Goal: Find specific page/section: Find specific page/section

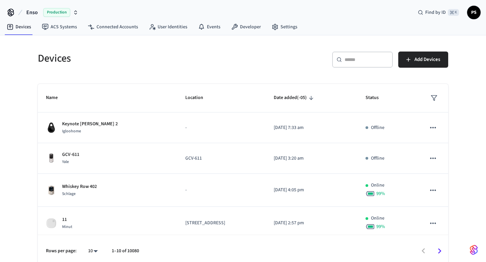
click at [355, 65] on div "​ ​" at bounding box center [362, 60] width 61 height 16
paste input "**********"
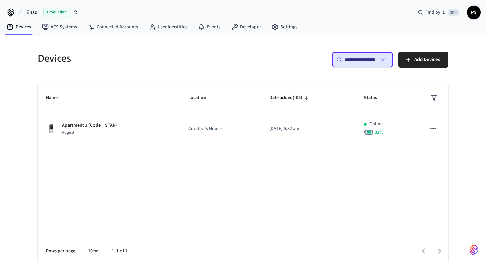
scroll to position [0, 23]
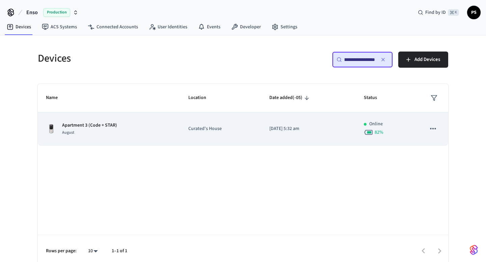
type input "**********"
click at [125, 121] on td "Apartment 3 (Code + STAR) August" at bounding box center [109, 129] width 142 height 33
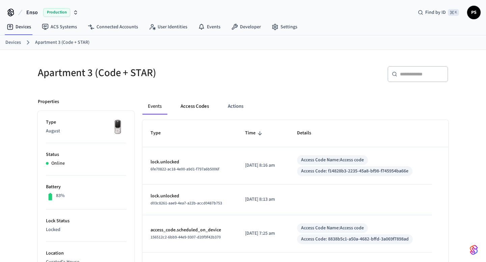
click at [202, 103] on button "Access Codes" at bounding box center [194, 107] width 39 height 16
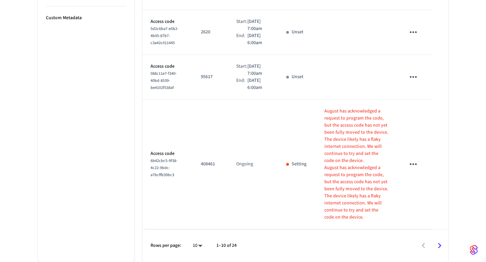
scroll to position [526, 0]
click at [196, 237] on li "All" at bounding box center [195, 243] width 18 height 18
type input "**"
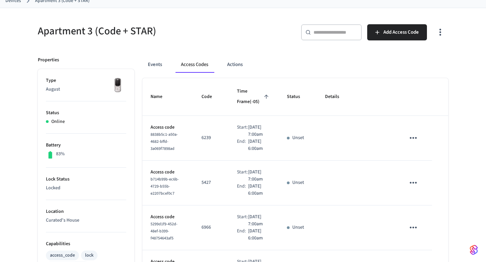
scroll to position [0, 0]
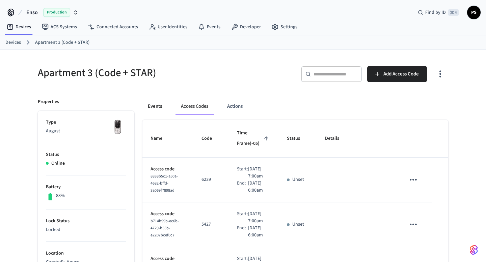
click at [157, 110] on button "Events" at bounding box center [154, 107] width 25 height 16
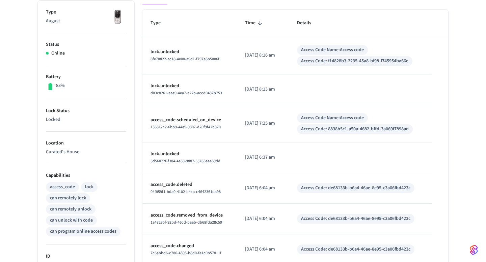
scroll to position [14, 0]
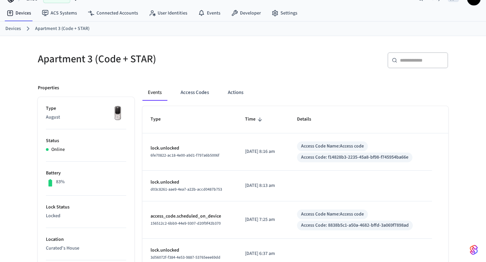
click at [257, 122] on icon "sticky table" at bounding box center [260, 120] width 6 height 6
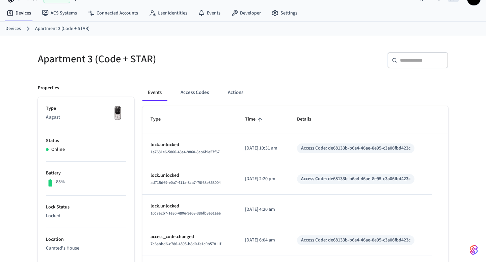
click at [257, 122] on icon "sticky table" at bounding box center [260, 120] width 6 height 6
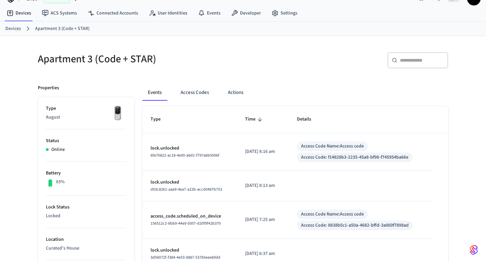
click at [257, 122] on icon "sticky table" at bounding box center [260, 120] width 6 height 6
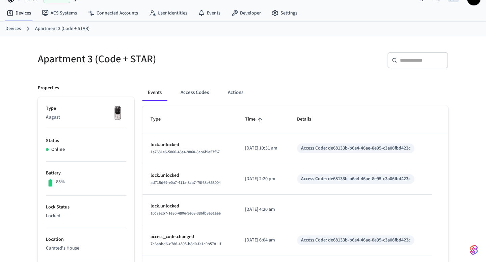
click at [257, 122] on icon "sticky table" at bounding box center [260, 120] width 6 height 6
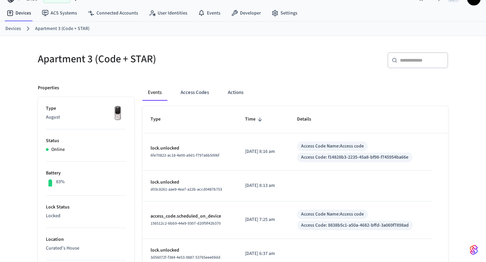
click at [257, 122] on icon "sticky table" at bounding box center [260, 120] width 6 height 6
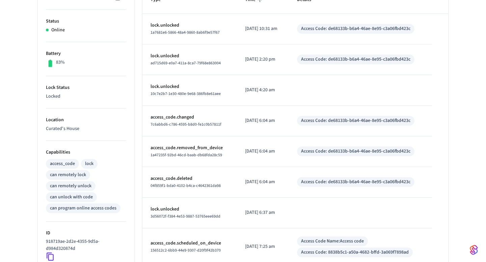
scroll to position [238, 0]
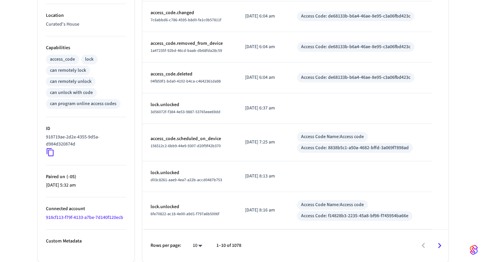
click at [202, 250] on body "Enso Production Find by ID ⌘ K PS Devices ACS Systems Connected Accounts User I…" at bounding box center [243, 12] width 486 height 501
click at [194, 240] on li "100" at bounding box center [195, 243] width 18 height 18
type input "***"
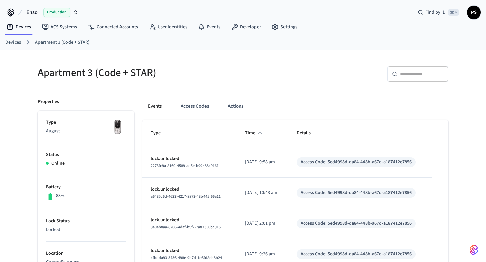
scroll to position [0, 0]
click at [257, 134] on icon "sticky table" at bounding box center [260, 134] width 6 height 6
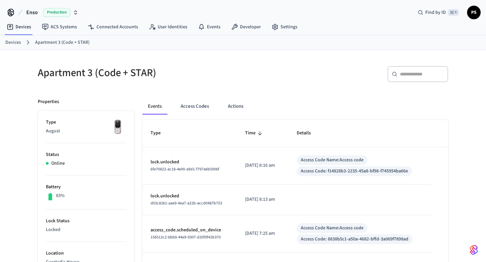
click at [257, 134] on icon "sticky table" at bounding box center [260, 134] width 6 height 6
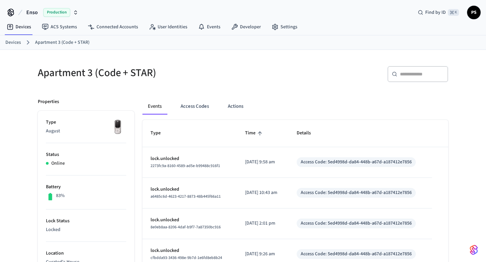
click at [257, 135] on icon "sticky table" at bounding box center [260, 134] width 6 height 6
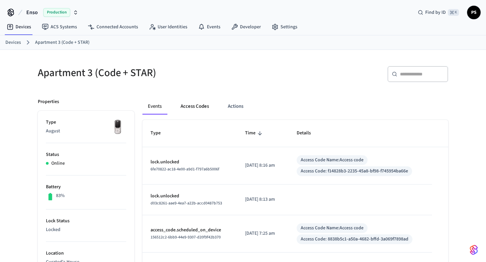
click at [206, 106] on button "Access Codes" at bounding box center [194, 107] width 39 height 16
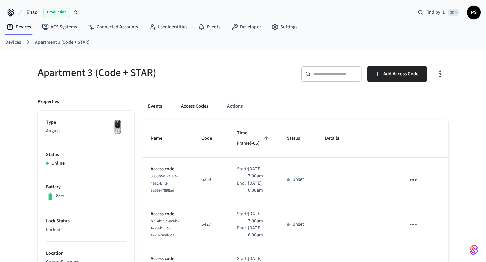
click at [163, 110] on button "Events" at bounding box center [154, 107] width 25 height 16
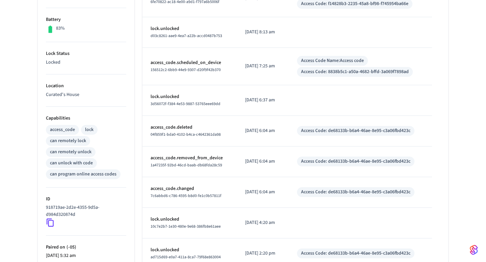
scroll to position [238, 0]
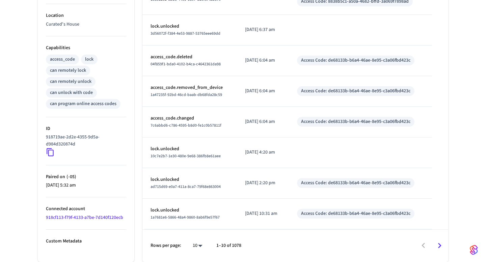
click at [203, 243] on body "Enso Production Find by ID ⌘ K PS Devices ACS Systems Connected Accounts User I…" at bounding box center [243, 12] width 486 height 501
click at [197, 242] on li "100" at bounding box center [195, 243] width 18 height 18
type input "***"
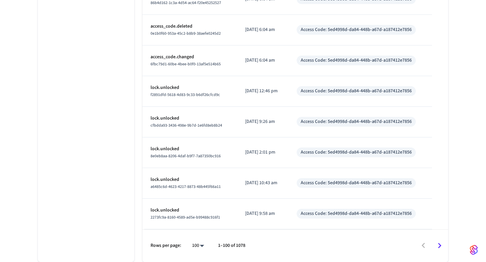
click at [439, 243] on icon "Go to next page" at bounding box center [439, 246] width 10 height 10
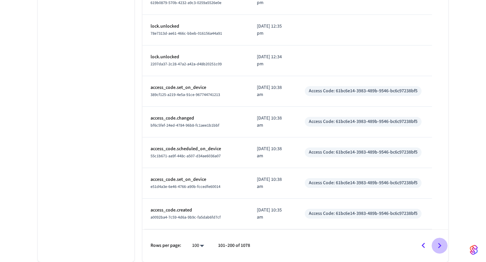
click at [439, 248] on icon "Go to next page" at bounding box center [439, 246] width 10 height 10
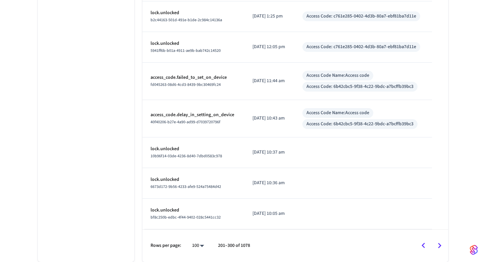
click at [438, 247] on icon "Go to next page" at bounding box center [439, 246] width 10 height 10
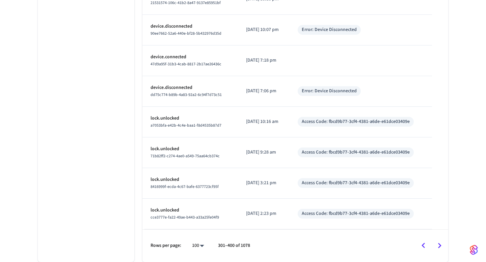
click at [437, 244] on icon "Go to next page" at bounding box center [439, 246] width 10 height 10
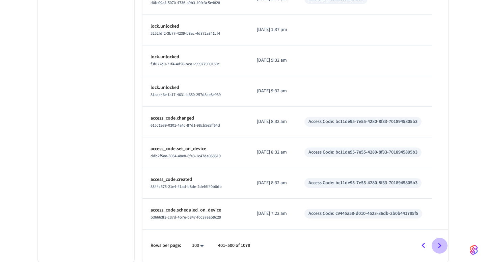
click at [437, 244] on icon "Go to next page" at bounding box center [439, 246] width 10 height 10
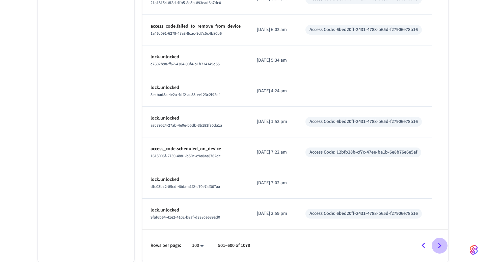
click at [437, 244] on icon "Go to next page" at bounding box center [439, 246] width 10 height 10
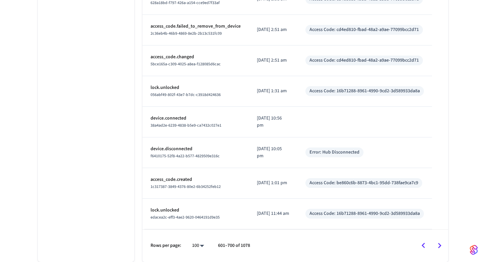
click at [437, 244] on icon "Go to next page" at bounding box center [439, 246] width 10 height 10
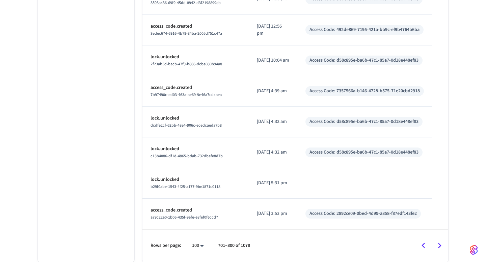
click at [437, 244] on icon "Go to next page" at bounding box center [439, 246] width 10 height 10
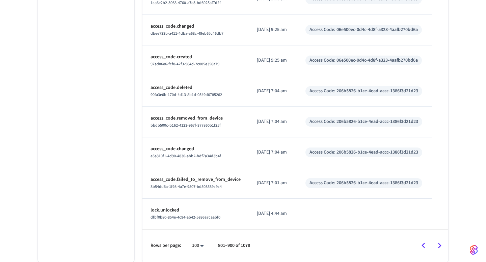
click at [437, 244] on icon "Go to next page" at bounding box center [439, 246] width 10 height 10
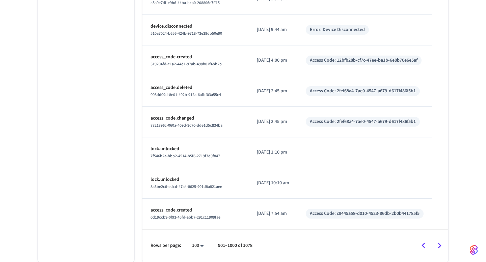
click at [437, 244] on icon "Go to next page" at bounding box center [439, 246] width 10 height 10
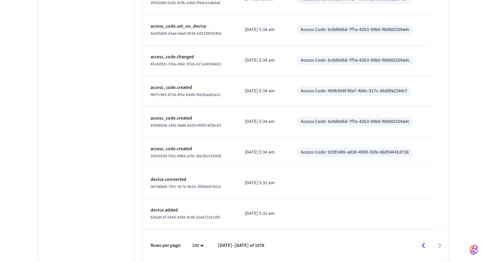
scroll to position [2312, 0]
click at [437, 244] on div at bounding box center [359, 246] width 176 height 16
click at [270, 236] on div at bounding box center [243, 131] width 486 height 262
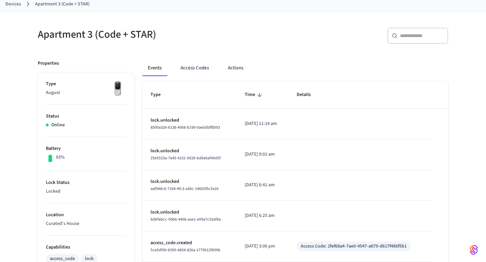
scroll to position [37, 0]
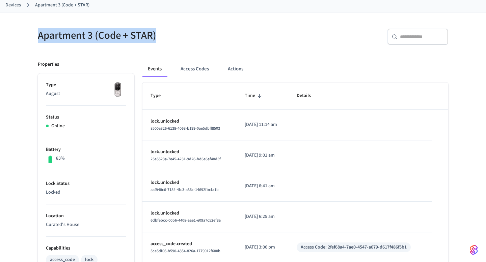
drag, startPoint x: 35, startPoint y: 34, endPoint x: 179, endPoint y: 45, distance: 144.5
click at [179, 45] on div "Apartment 3 (Code + STAR)" at bounding box center [134, 36] width 209 height 30
copy h5 "Apartment 3 (Code + STAR)"
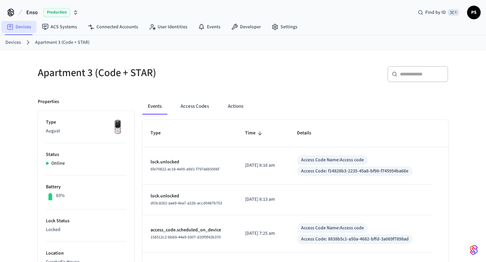
click at [25, 28] on link "Devices" at bounding box center [18, 27] width 35 height 12
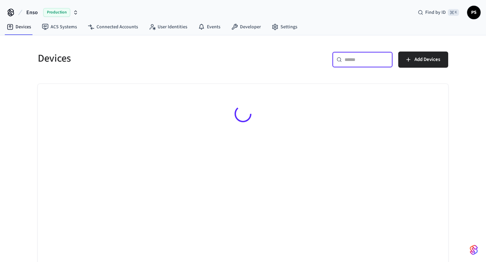
click at [376, 62] on input "text" at bounding box center [366, 59] width 44 height 7
paste input "**********"
click at [346, 61] on input "**********" at bounding box center [359, 59] width 30 height 7
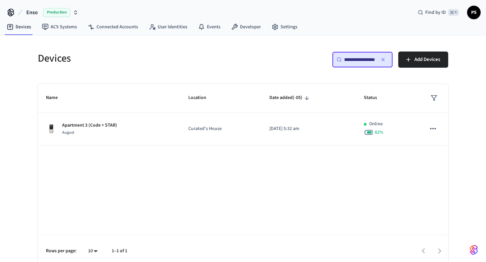
scroll to position [0, 21]
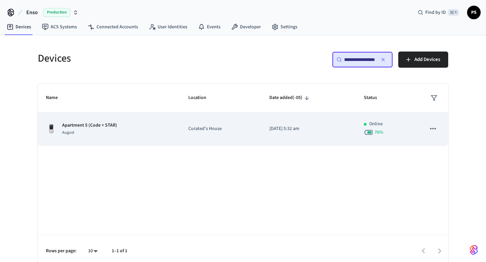
type input "**********"
click at [133, 124] on div "Apartment 5 (Code + STAR) August" at bounding box center [109, 129] width 126 height 14
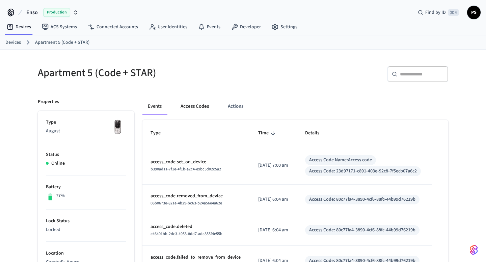
click at [193, 108] on button "Access Codes" at bounding box center [194, 107] width 39 height 16
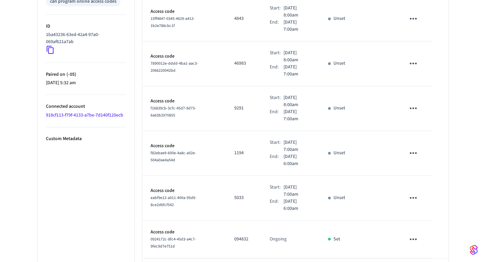
scroll to position [359, 0]
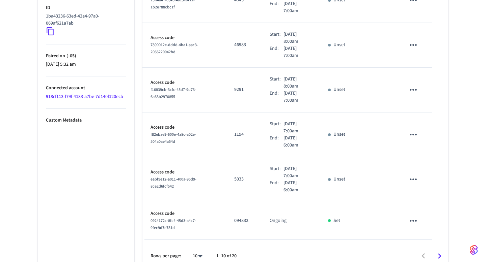
click at [198, 239] on li "All" at bounding box center [195, 243] width 18 height 18
type input "**"
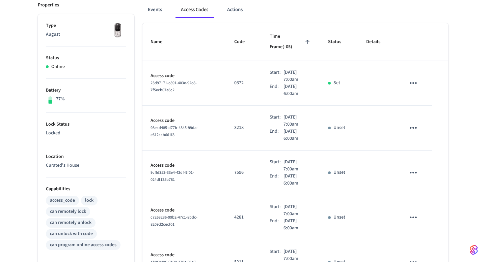
scroll to position [0, 0]
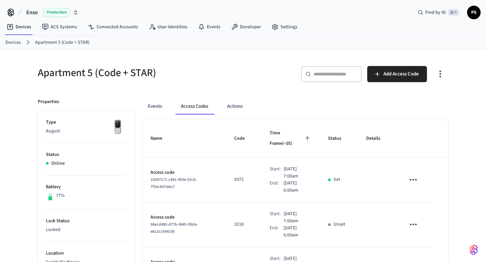
click at [160, 177] on span "23d97171-c891-403e-92c8-7f5ecb07a6c2" at bounding box center [173, 183] width 46 height 13
copy span "23d97171-c891-403e-92c8-7f5ecb07a6c2"
click at [157, 103] on button "Events" at bounding box center [154, 107] width 25 height 16
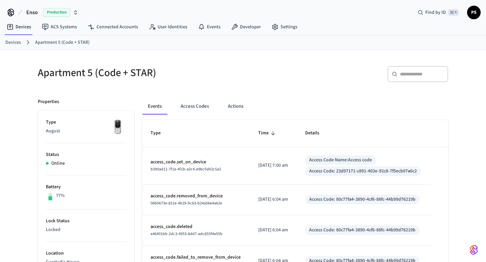
click at [410, 74] on input "text" at bounding box center [422, 74] width 44 height 7
paste input "**********"
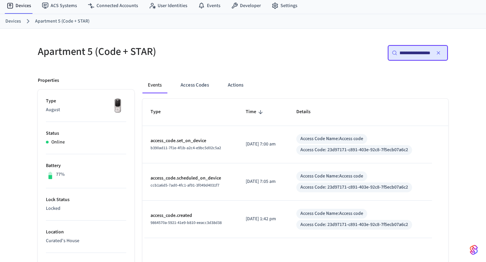
scroll to position [22, 0]
type input "**********"
click at [72, 55] on h5 "Apartment 5 (Code + STAR)" at bounding box center [138, 51] width 201 height 14
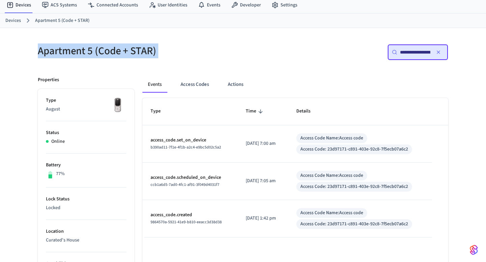
click at [72, 55] on h5 "Apartment 5 (Code + STAR)" at bounding box center [138, 51] width 201 height 14
copy div "Apartment 5 (Code + STAR)"
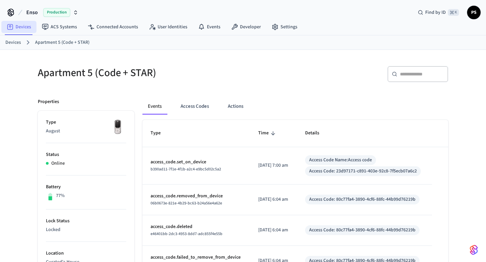
click at [18, 25] on link "Devices" at bounding box center [18, 27] width 35 height 12
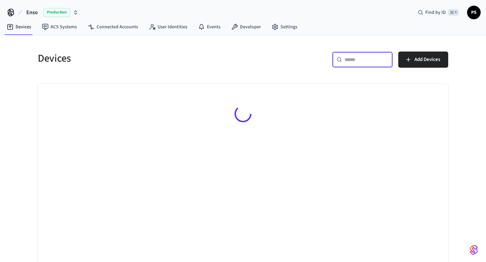
click at [350, 62] on input "text" at bounding box center [366, 59] width 44 height 7
paste input "**********"
drag, startPoint x: 347, startPoint y: 57, endPoint x: 275, endPoint y: 57, distance: 72.2
click at [275, 57] on div "**********" at bounding box center [347, 63] width 201 height 22
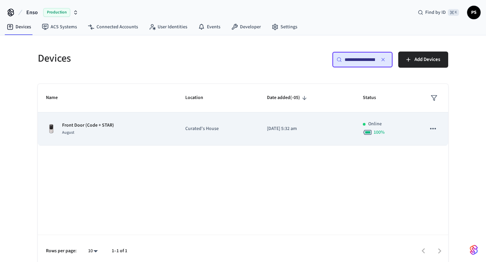
type input "**********"
click at [116, 131] on div "Front Door (Code + STAR) August" at bounding box center [107, 129] width 123 height 14
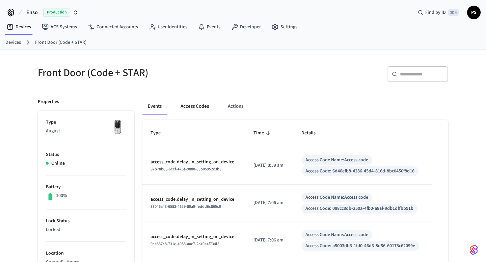
click at [209, 108] on button "Access Codes" at bounding box center [194, 107] width 39 height 16
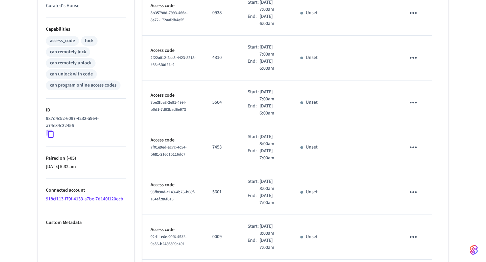
scroll to position [377, 0]
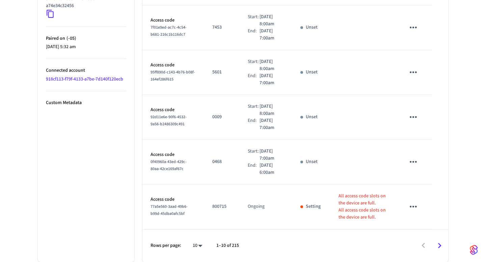
click at [197, 239] on li "All" at bounding box center [195, 243] width 18 height 18
type input "**"
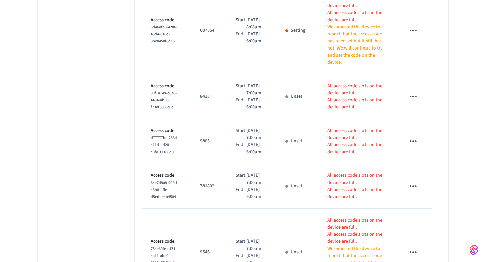
scroll to position [835, 0]
click at [363, 23] on p "All access code slots on the device are full." at bounding box center [357, 16] width 61 height 14
